Goal: Information Seeking & Learning: Understand process/instructions

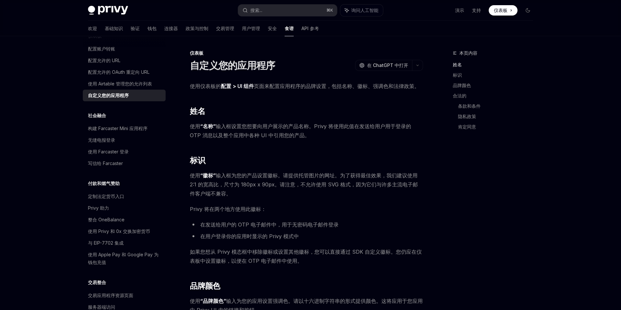
scroll to position [306, 0]
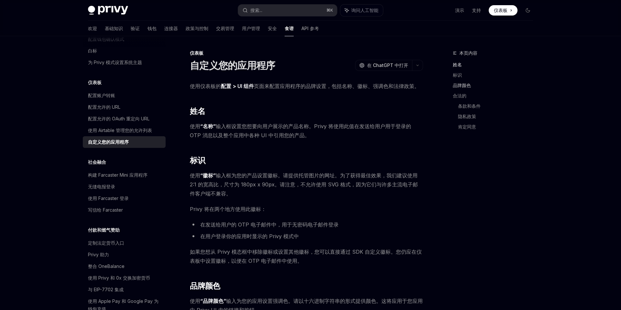
click at [465, 87] on font "品牌颜色" at bounding box center [462, 84] width 18 height 5
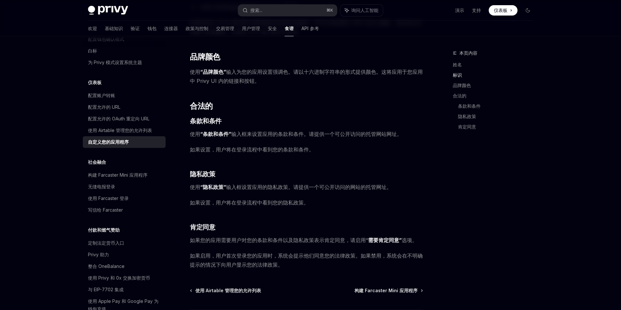
scroll to position [232, 0]
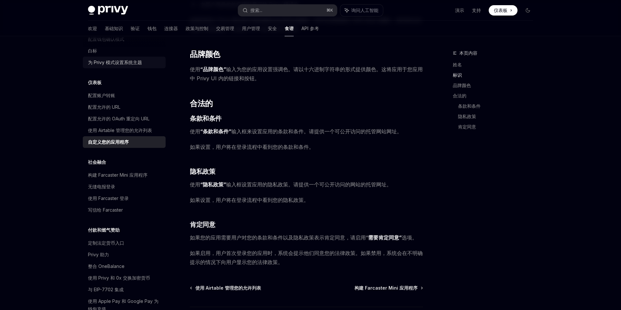
click at [137, 66] on div "为 Privy 模式设置系统主题" at bounding box center [115, 63] width 54 height 8
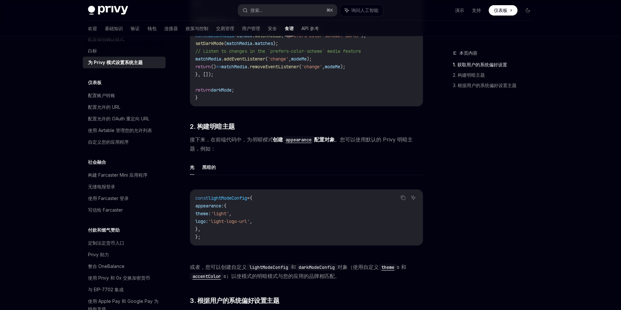
scroll to position [286, 0]
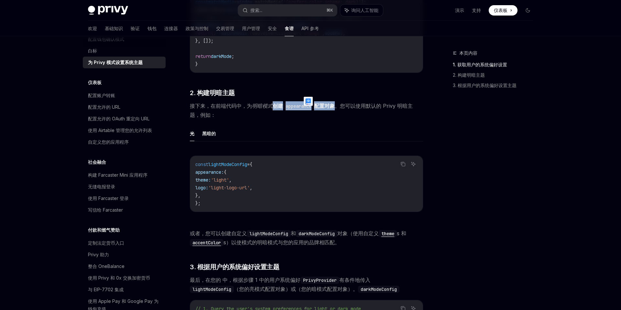
click at [238, 111] on span "接下来，在前端代码中， 为 明暗模式 创建 appearance 配置对象 。您可以使用默认的 Privy 明暗主题，例如：" at bounding box center [306, 110] width 233 height 18
drag, startPoint x: 205, startPoint y: 107, endPoint x: 245, endPoint y: 107, distance: 39.8
click at [245, 107] on font "接下来，在前端代码中，" at bounding box center [218, 106] width 57 height 6
click at [261, 120] on div "使用 Privy，您可以根据用户的系统偏好设置，设置登录模式的样式，例如亮色模式或暗色模式。 以下是一份简短指南，教您如何配置登录模式以匹配用户的系统设置。 …" at bounding box center [306, 128] width 233 height 666
drag, startPoint x: 218, startPoint y: 105, endPoint x: 267, endPoint y: 106, distance: 48.5
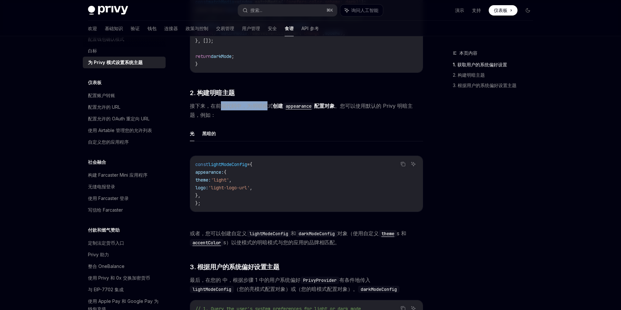
click at [267, 106] on font "接下来，在前端代码中， 为 明暗模式" at bounding box center [231, 106] width 83 height 6
click at [267, 106] on font "明暗模式" at bounding box center [262, 106] width 21 height 6
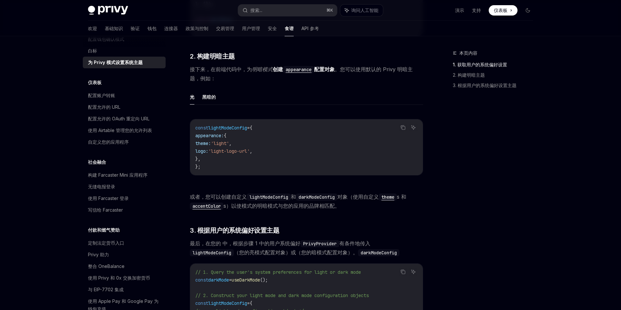
scroll to position [327, 0]
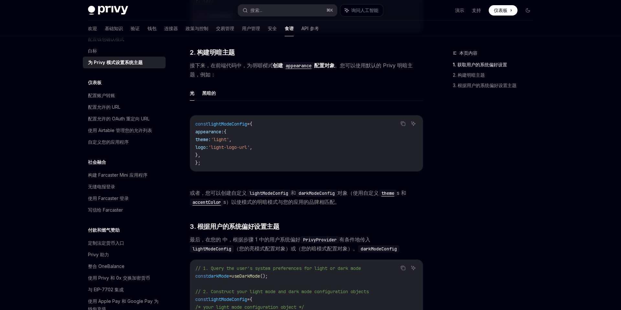
click at [394, 194] on code "theme" at bounding box center [388, 193] width 18 height 7
type textarea "*"
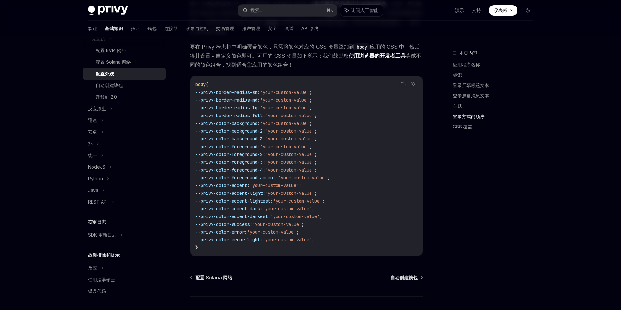
scroll to position [1445, 0]
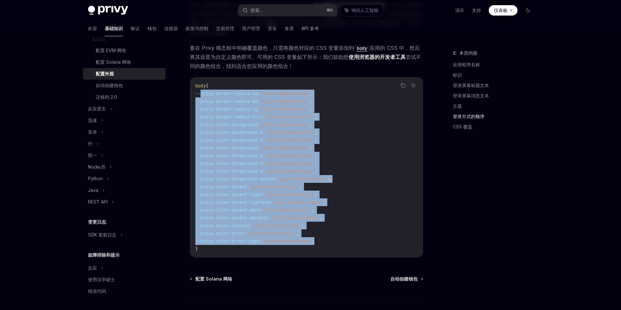
drag, startPoint x: 200, startPoint y: 92, endPoint x: 354, endPoint y: 244, distance: 216.4
click at [354, 244] on code "body { --privy-border-radius-sm : 'your-custom-value' ; --privy-border-radius-m…" at bounding box center [306, 167] width 222 height 171
drag, startPoint x: 338, startPoint y: 242, endPoint x: 256, endPoint y: 90, distance: 173.0
click at [256, 90] on code "body { --privy-border-radius-sm : 'your-custom-value' ; --privy-border-radius-m…" at bounding box center [306, 167] width 222 height 171
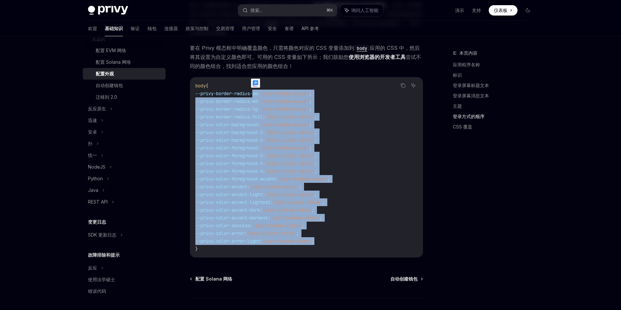
click at [255, 102] on span "--privy-border-radius-md" at bounding box center [226, 101] width 62 height 6
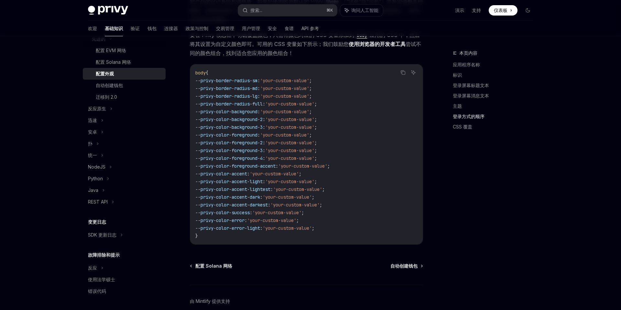
scroll to position [1456, 0]
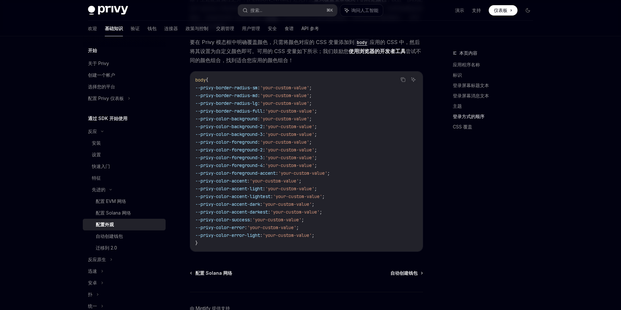
scroll to position [1452, 0]
click at [228, 119] on span "--privy-color-background" at bounding box center [226, 118] width 62 height 6
click at [216, 119] on span "--privy-color-background" at bounding box center [226, 118] width 62 height 6
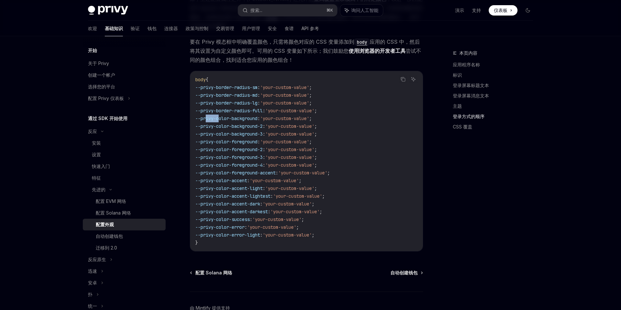
click at [246, 118] on span "--privy-color-background" at bounding box center [226, 118] width 62 height 6
click at [247, 129] on code "body { --privy-border-radius-sm : 'your-custom-value' ; --privy-border-radius-m…" at bounding box center [306, 161] width 222 height 171
click at [246, 142] on span "--privy-color-foreground" at bounding box center [226, 142] width 62 height 6
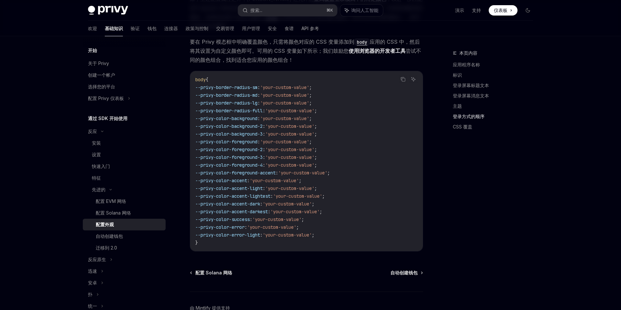
click at [246, 142] on span "--privy-color-foreground" at bounding box center [226, 142] width 62 height 6
click at [245, 158] on span "--privy-color-foreground-3" at bounding box center [228, 157] width 67 height 6
click at [246, 171] on span "--privy-color-foreground-accent" at bounding box center [235, 173] width 80 height 6
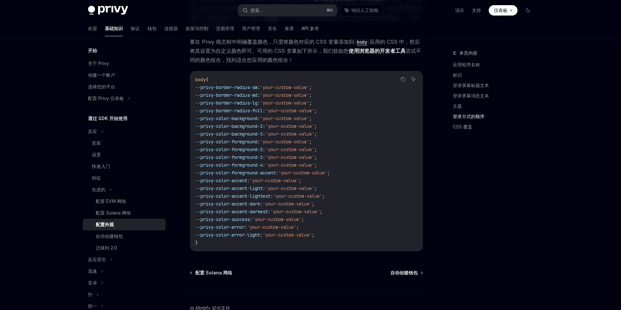
click at [247, 179] on span "--privy-color-accent" at bounding box center [221, 181] width 52 height 6
click at [248, 189] on span "--privy-color-accent-light" at bounding box center [228, 188] width 67 height 6
click at [301, 165] on span "'your-custom-value'" at bounding box center [289, 165] width 49 height 6
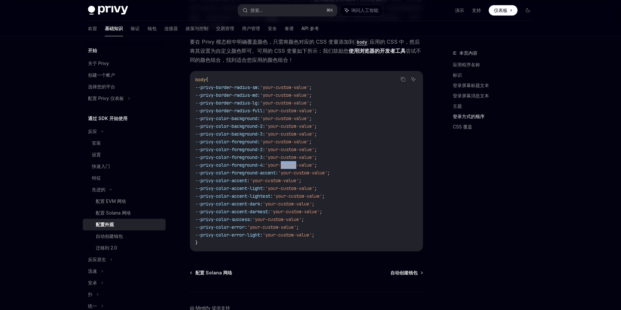
click at [280, 164] on span "'your-custom-value'" at bounding box center [289, 165] width 49 height 6
click at [280, 155] on span "'your-custom-value'" at bounding box center [289, 157] width 49 height 6
click at [263, 149] on span "--privy-color-foreground-2" at bounding box center [228, 150] width 67 height 6
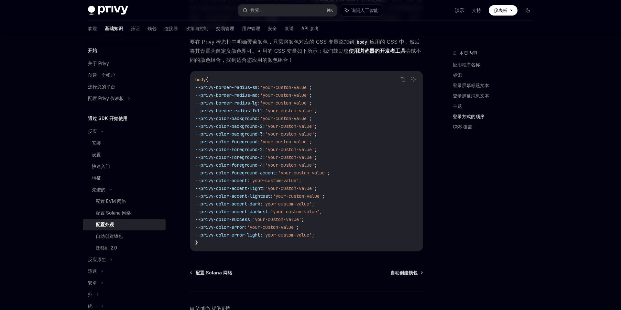
click at [250, 126] on span "--privy-color-background-2" at bounding box center [228, 126] width 67 height 6
click at [242, 118] on span "--privy-color-background" at bounding box center [226, 118] width 62 height 6
click at [271, 122] on code "body { --privy-border-radius-sm : 'your-custom-value' ; --privy-border-radius-m…" at bounding box center [306, 161] width 222 height 171
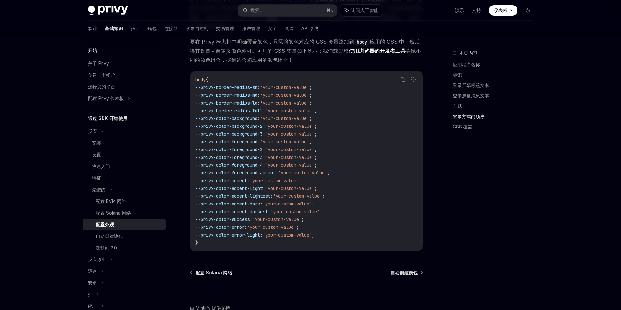
click at [351, 131] on code "body { --privy-border-radius-sm : 'your-custom-value' ; --privy-border-radius-m…" at bounding box center [306, 161] width 222 height 171
